Goal: Information Seeking & Learning: Learn about a topic

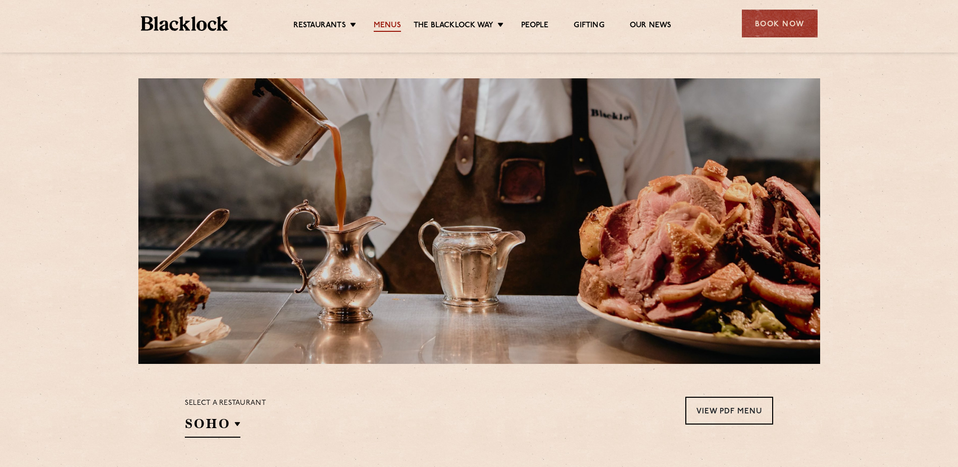
click at [388, 29] on link "Menus" at bounding box center [387, 26] width 27 height 11
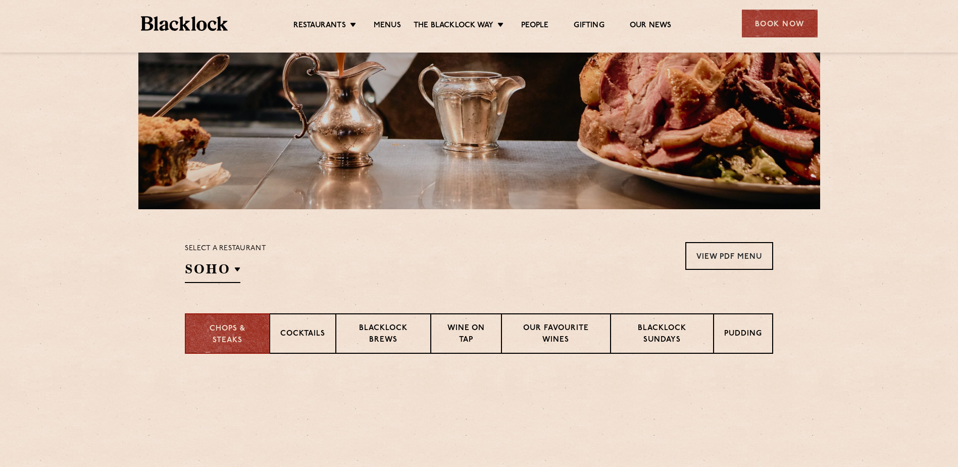
scroll to position [252, 0]
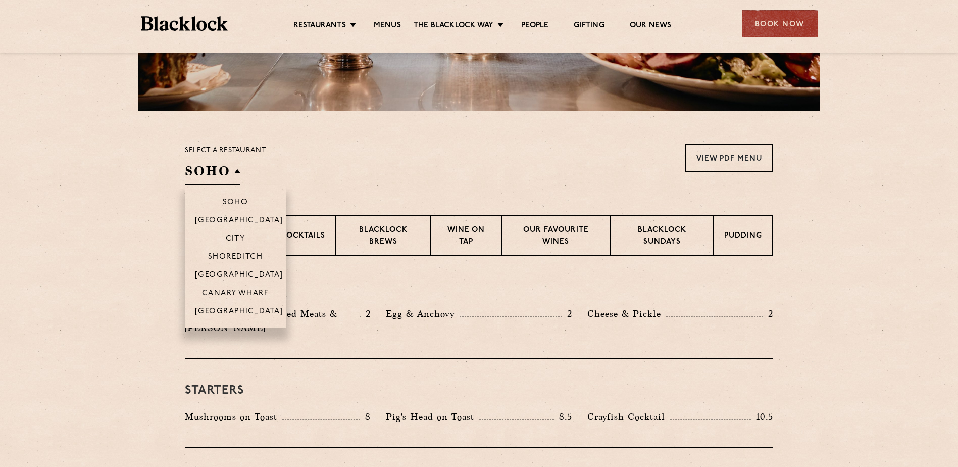
click at [218, 170] on h2 "SOHO" at bounding box center [213, 173] width 56 height 23
click at [229, 308] on p "[GEOGRAPHIC_DATA]" at bounding box center [239, 312] width 88 height 10
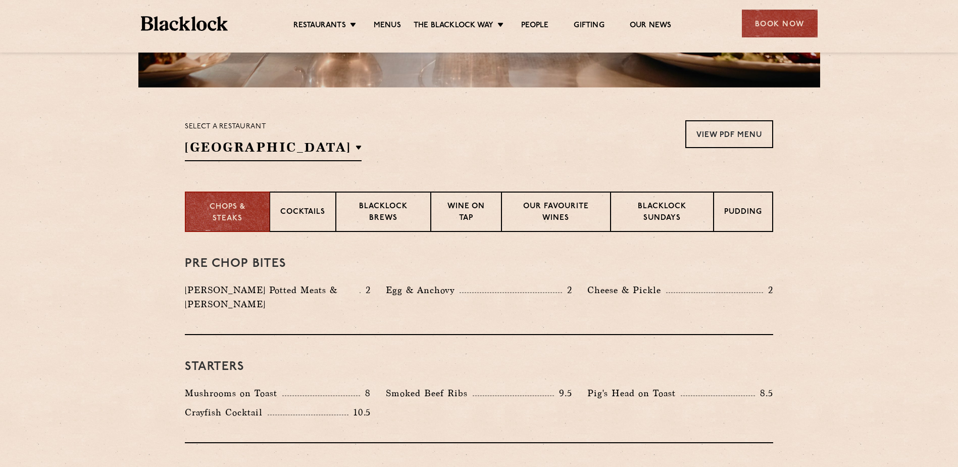
scroll to position [303, 0]
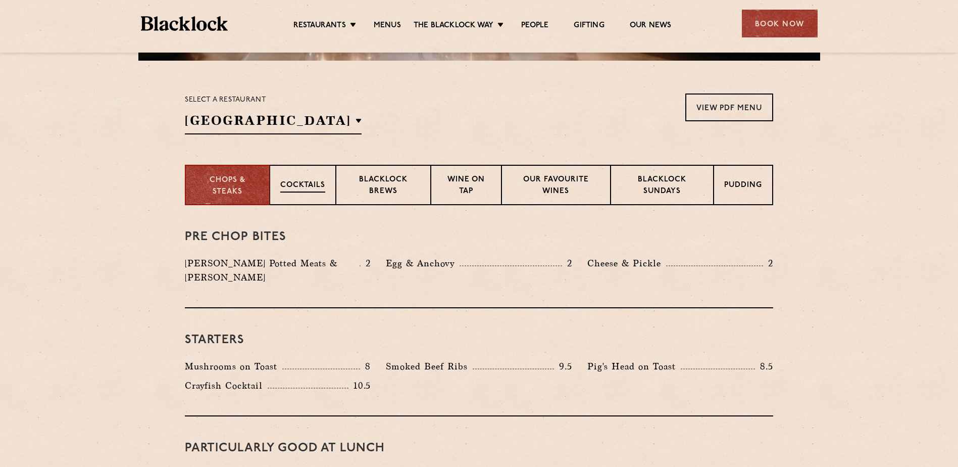
click at [284, 185] on p "Cocktails" at bounding box center [302, 186] width 45 height 13
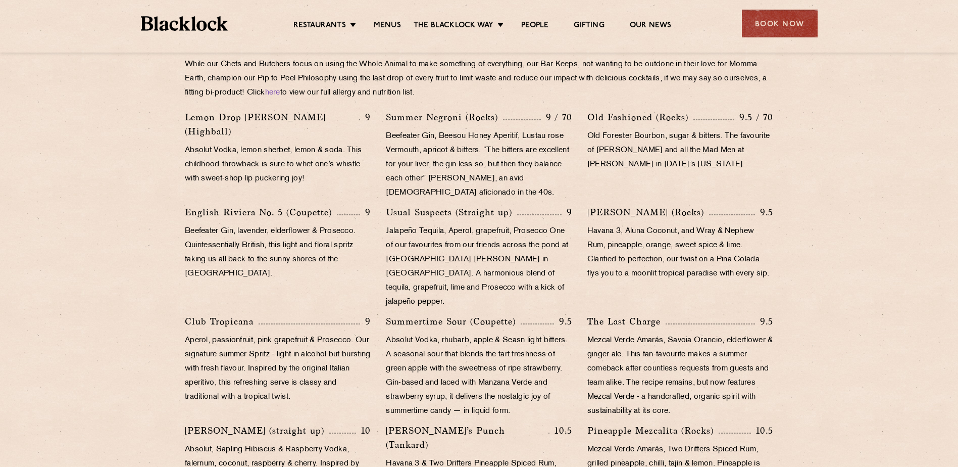
scroll to position [505, 0]
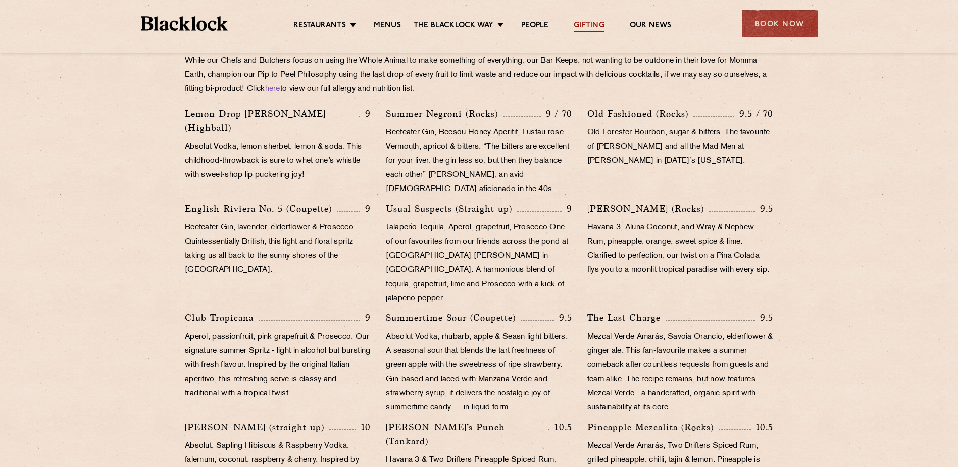
click at [582, 24] on link "Gifting" at bounding box center [589, 26] width 30 height 11
